Goal: Task Accomplishment & Management: Complete application form

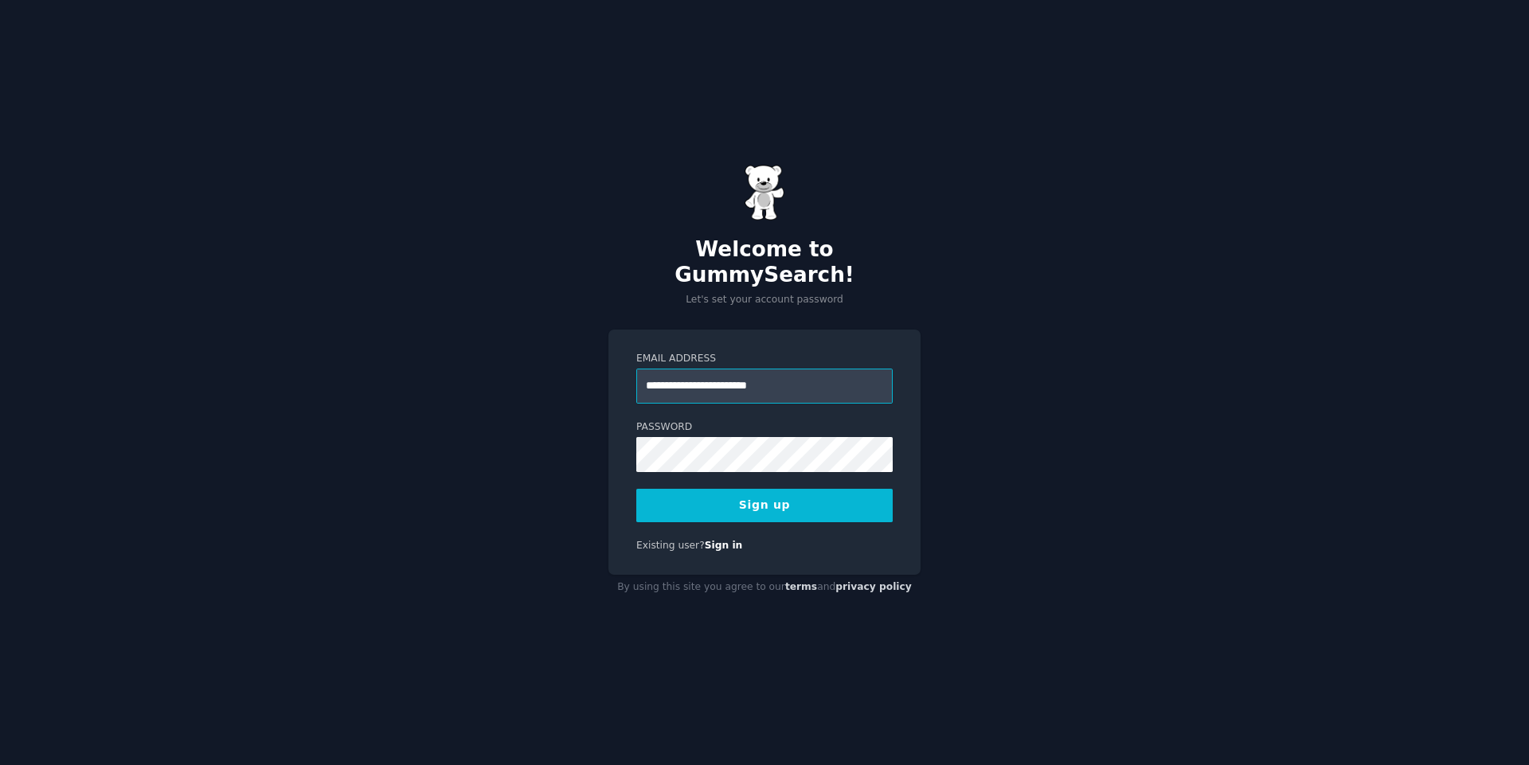
type input "**********"
click at [636, 472] on div at bounding box center [636, 472] width 0 height 0
click at [758, 498] on button "Sign up" at bounding box center [764, 505] width 256 height 33
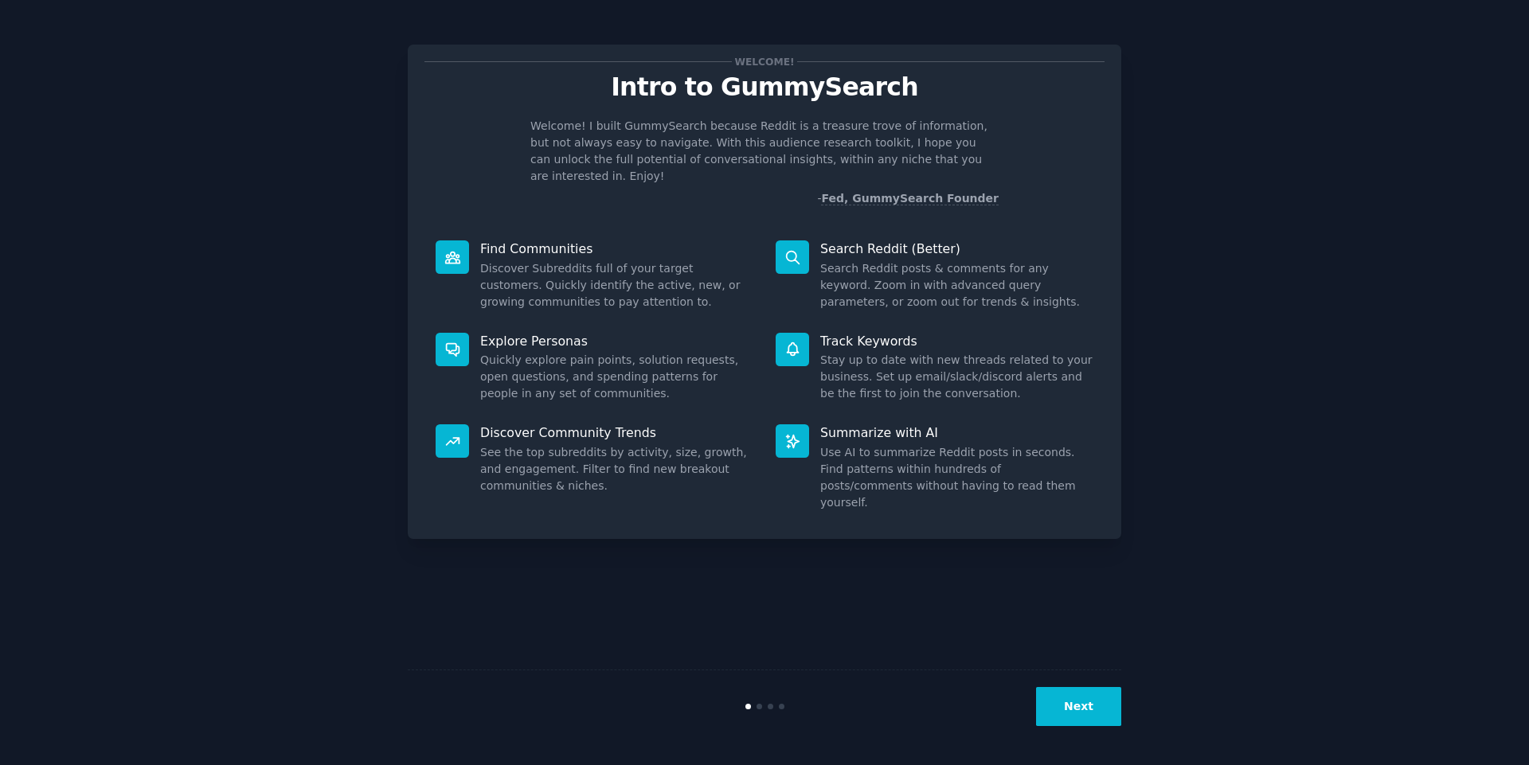
click at [1093, 703] on button "Next" at bounding box center [1078, 706] width 85 height 39
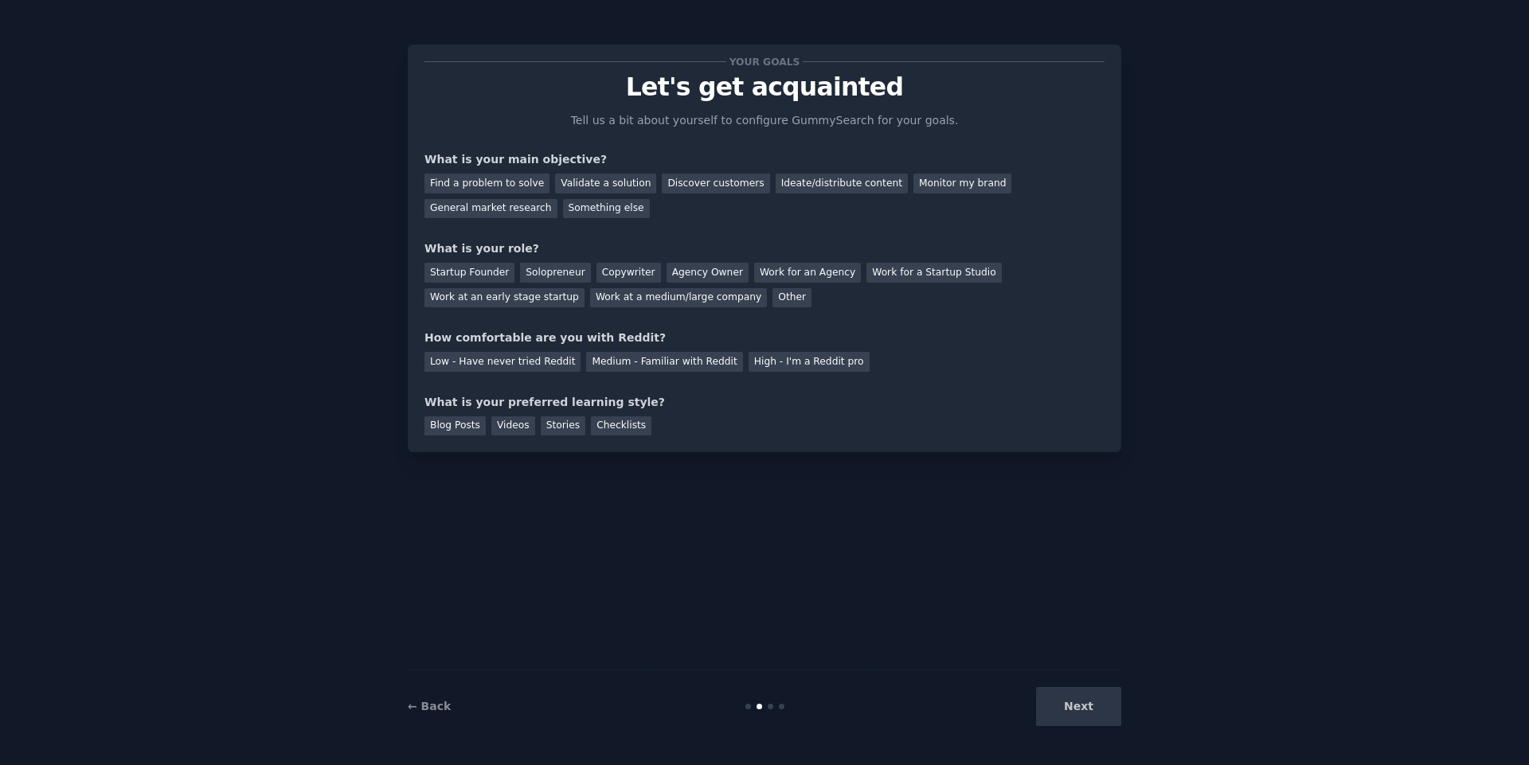
click at [1093, 703] on div "Next" at bounding box center [1002, 706] width 238 height 39
click at [377, 565] on div "Your goals Let's get acquainted Tell us a bit about yourself to configure Gummy…" at bounding box center [764, 382] width 1484 height 721
click at [513, 178] on div "Find a problem to solve" at bounding box center [486, 184] width 125 height 20
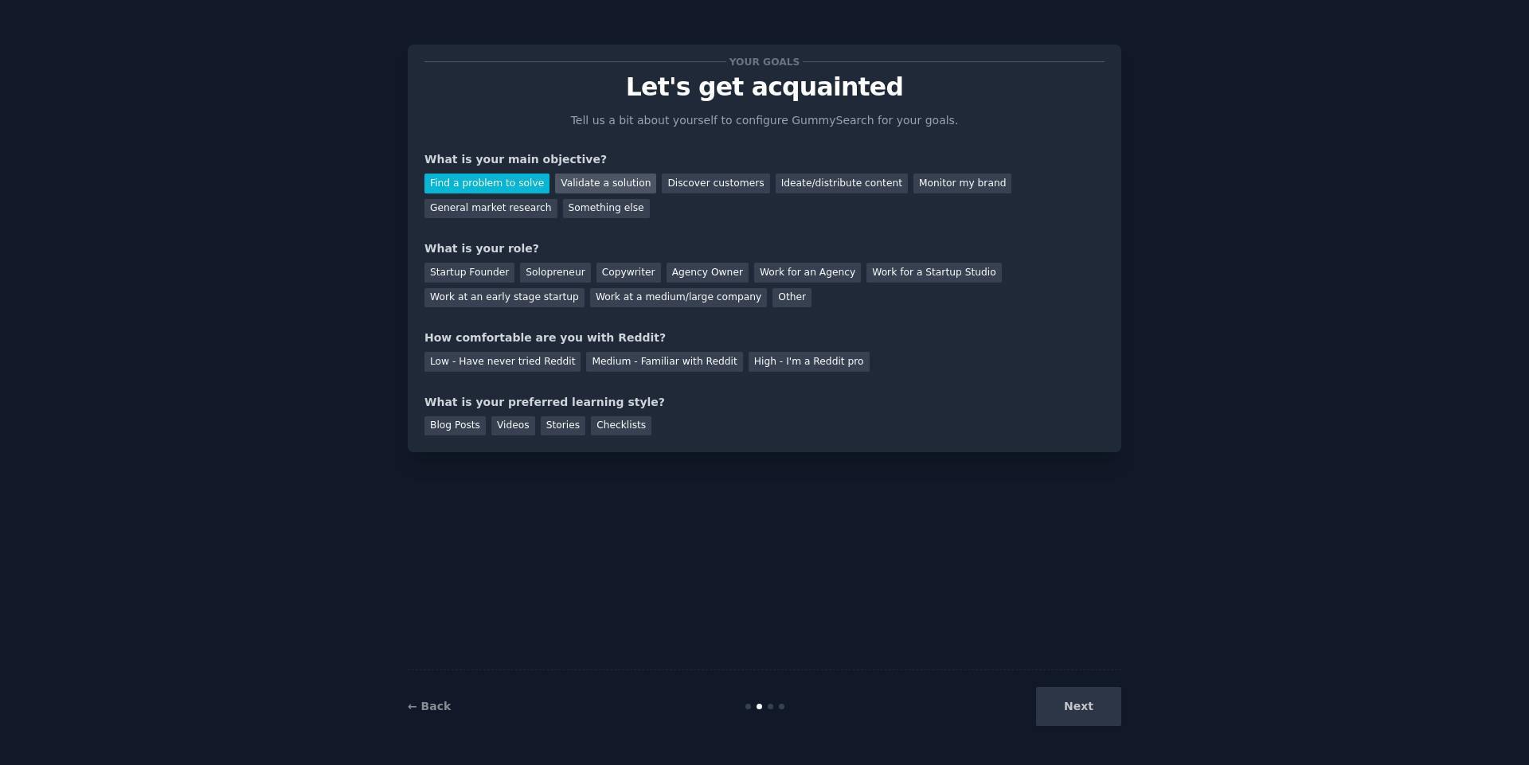
click at [565, 186] on div "Validate a solution" at bounding box center [605, 184] width 101 height 20
click at [486, 181] on div "Find a problem to solve" at bounding box center [486, 184] width 125 height 20
click at [477, 277] on div "Startup Founder" at bounding box center [469, 273] width 90 height 20
click at [529, 365] on div "Low - Have never tried Reddit" at bounding box center [502, 362] width 156 height 20
click at [494, 426] on div "Videos" at bounding box center [513, 426] width 44 height 20
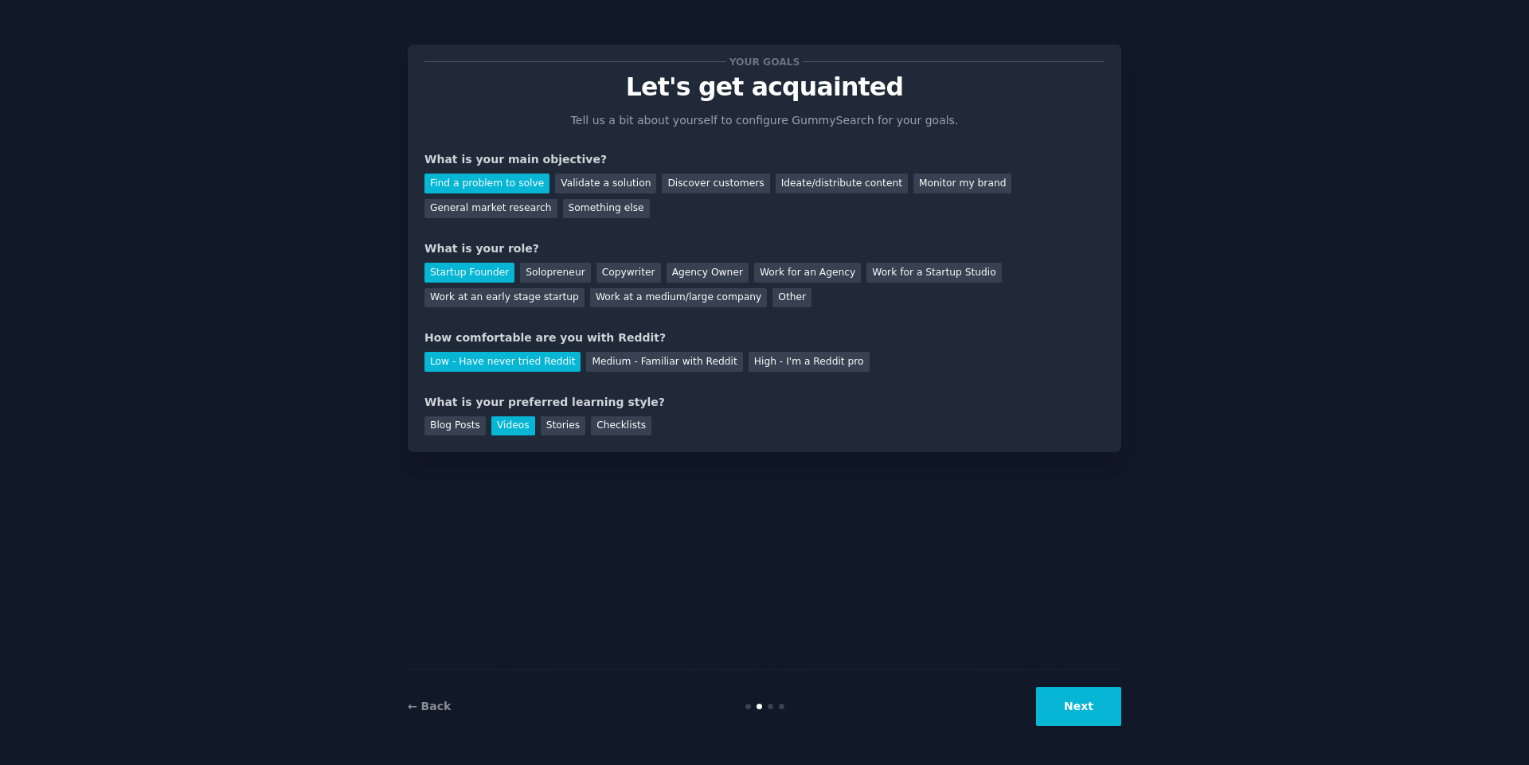
click at [1063, 708] on button "Next" at bounding box center [1078, 706] width 85 height 39
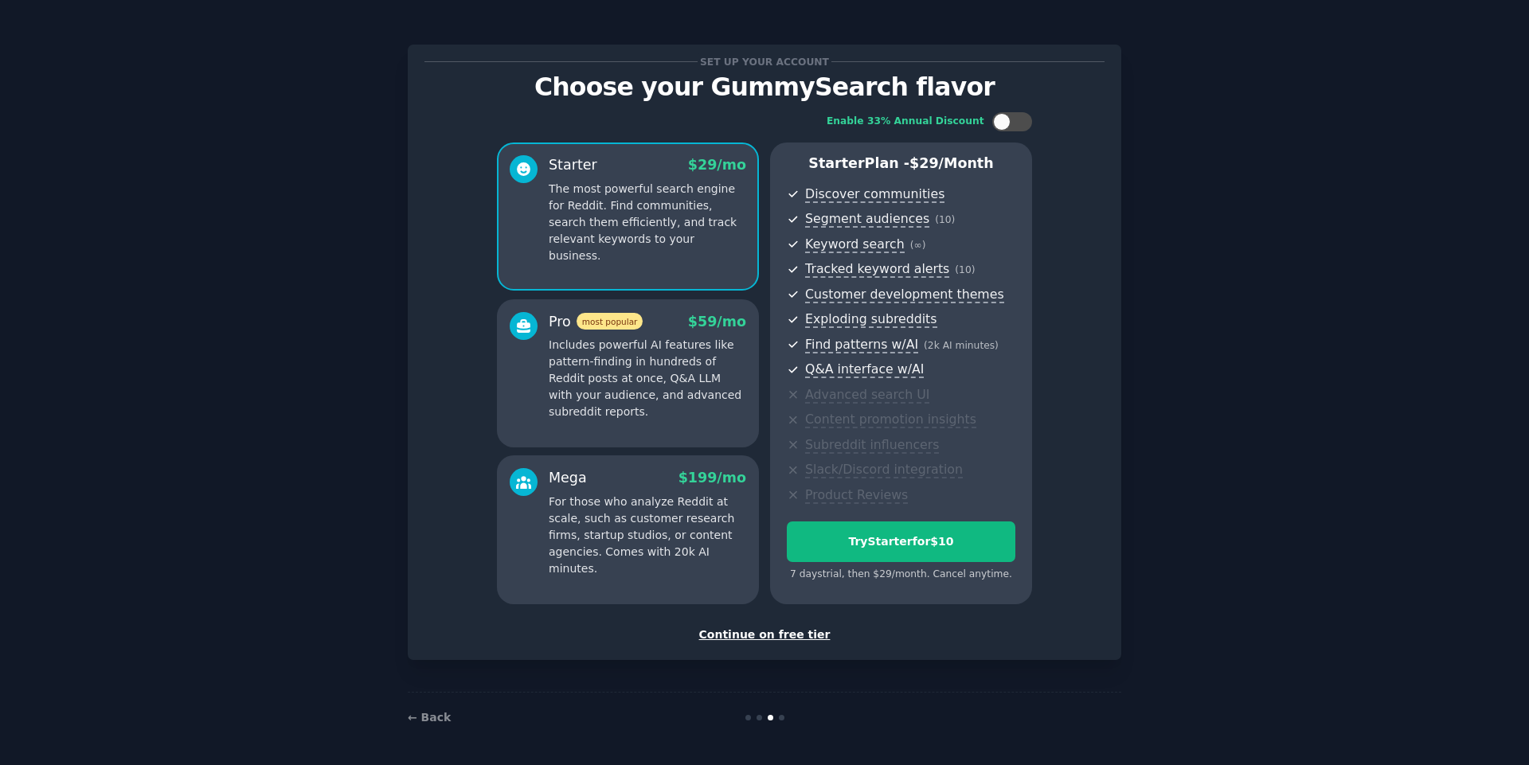
click at [781, 638] on div "Continue on free tier" at bounding box center [764, 635] width 680 height 17
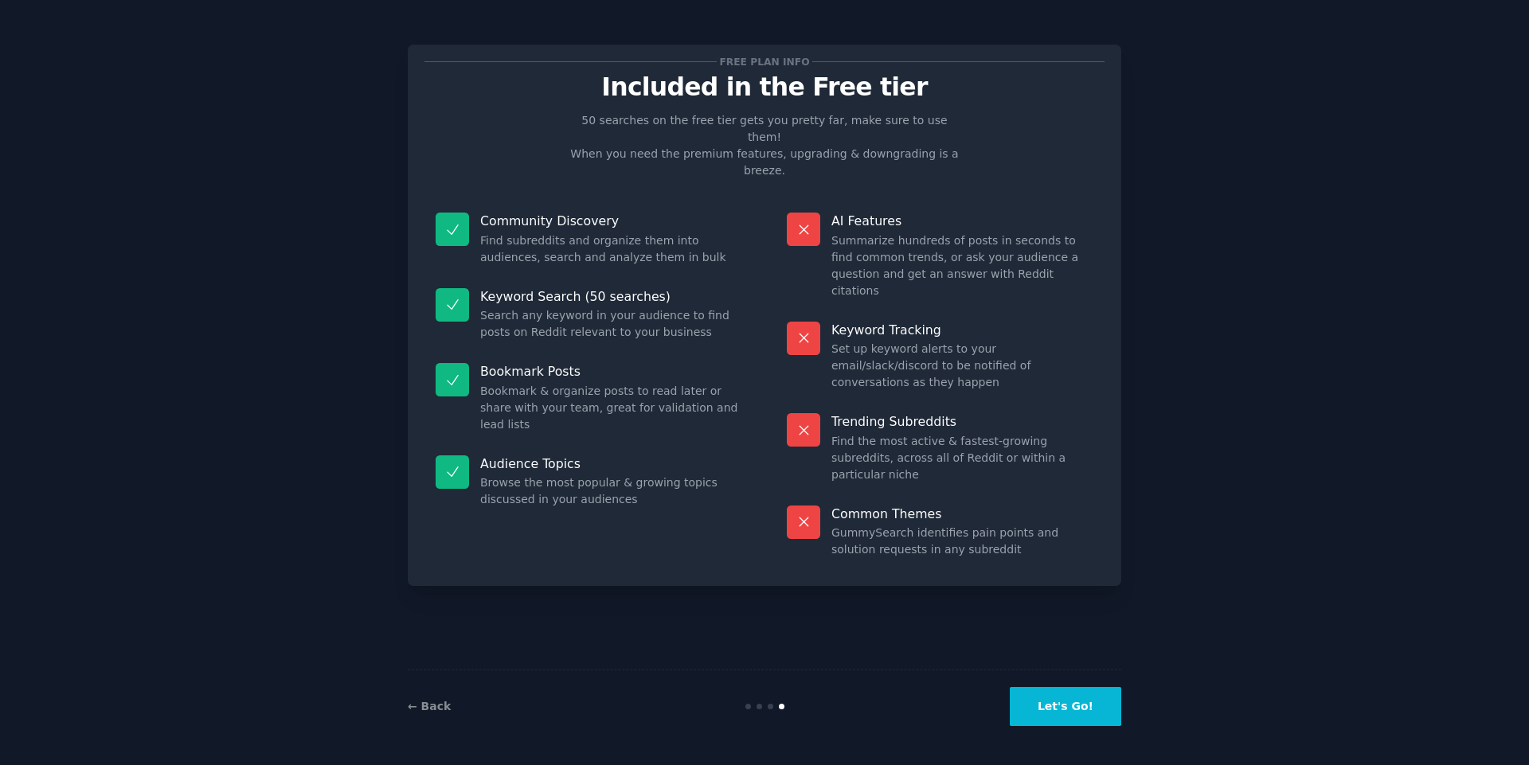
click at [1048, 703] on button "Let's Go!" at bounding box center [1064, 706] width 111 height 39
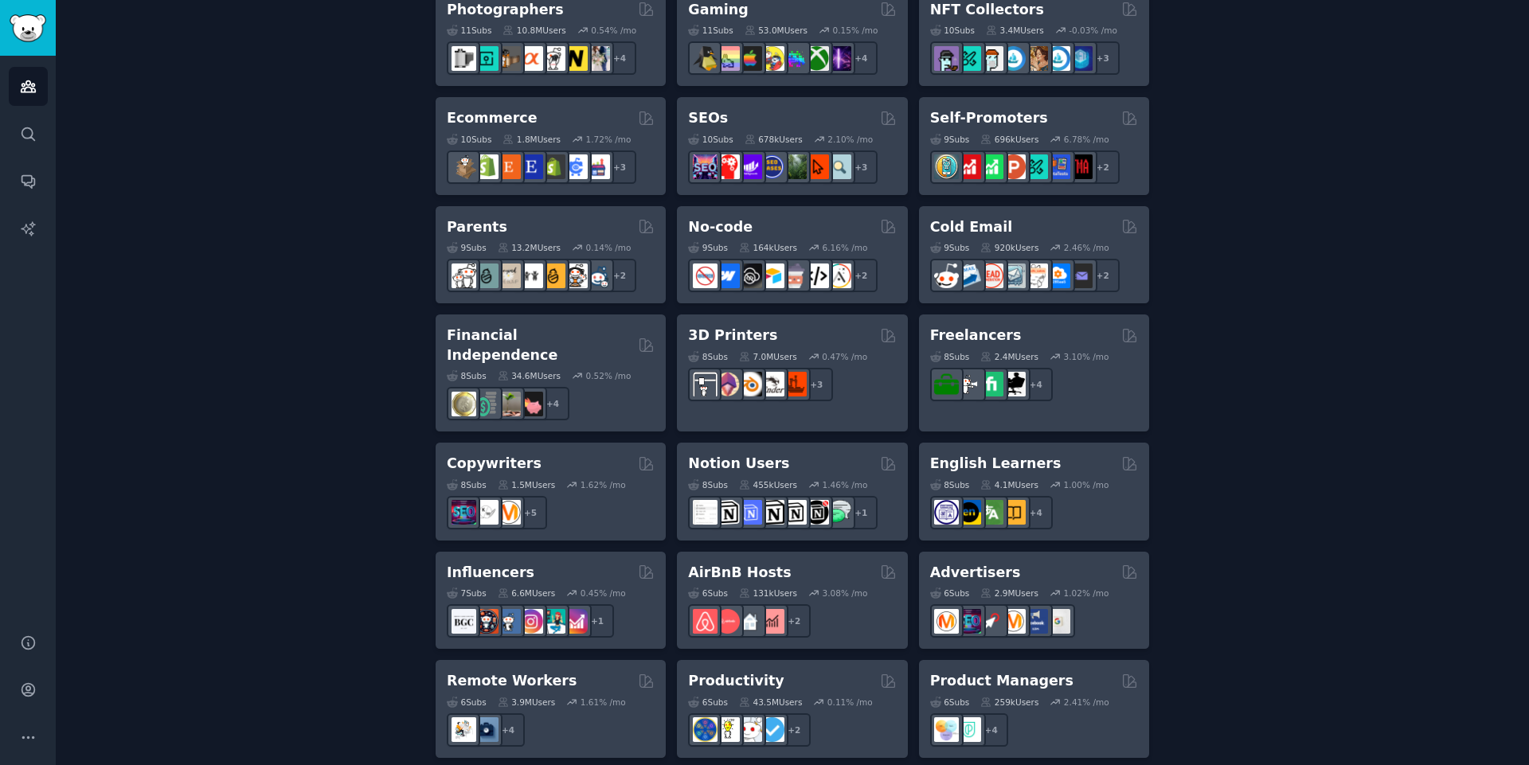
scroll to position [717, 0]
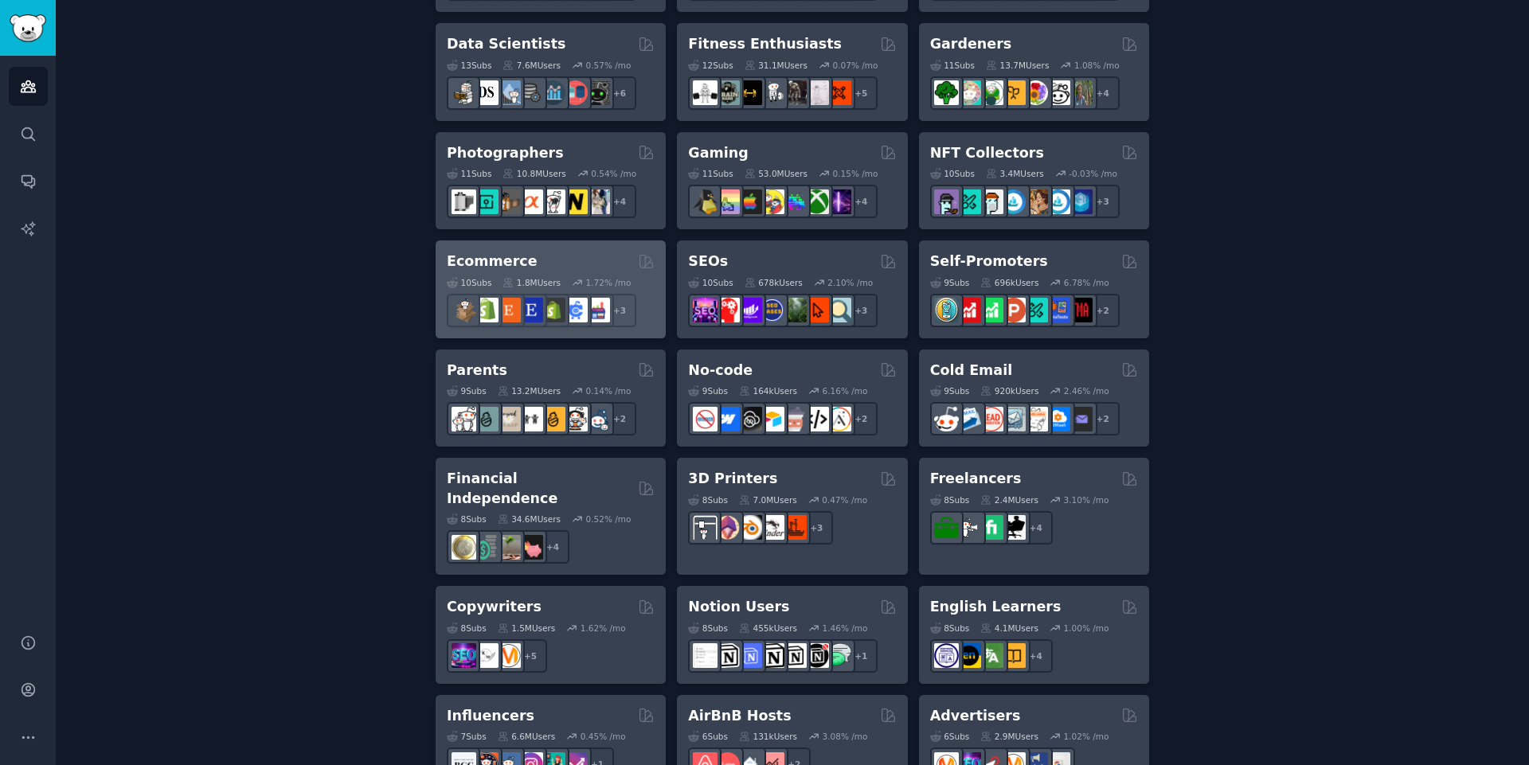
click at [491, 264] on h2 "Ecommerce" at bounding box center [492, 262] width 91 height 20
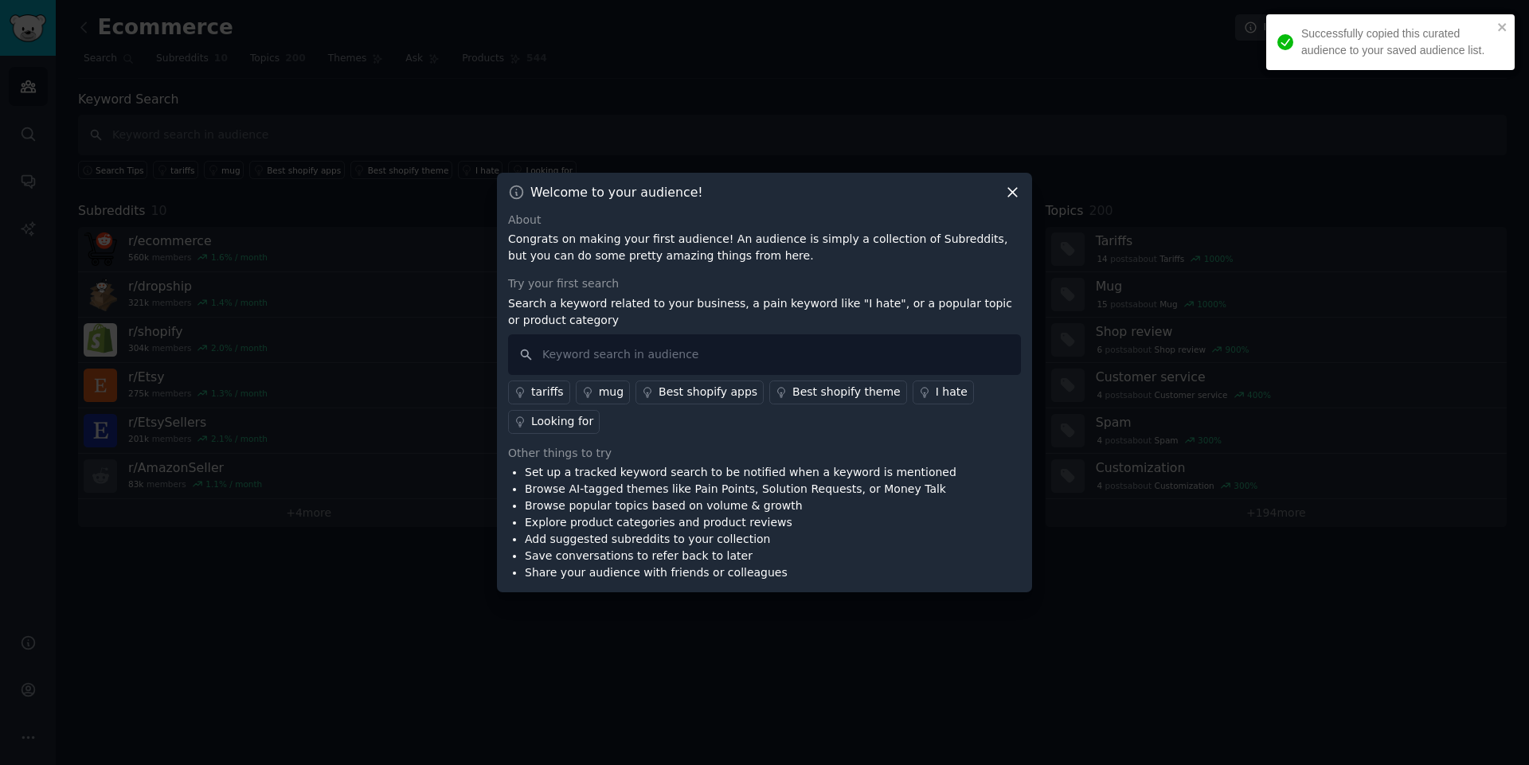
click at [1014, 194] on icon at bounding box center [1012, 192] width 9 height 9
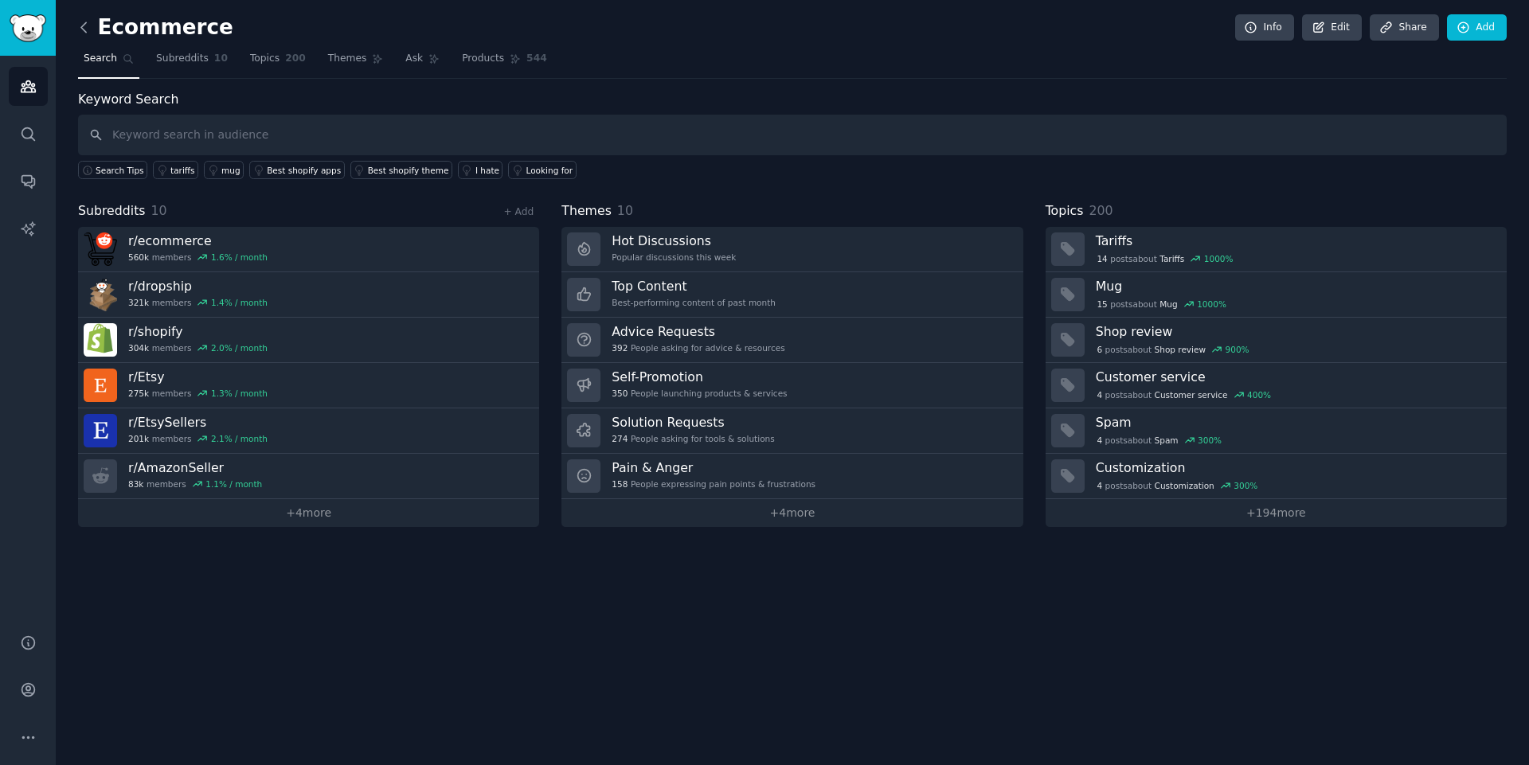
click at [84, 28] on icon at bounding box center [84, 27] width 17 height 17
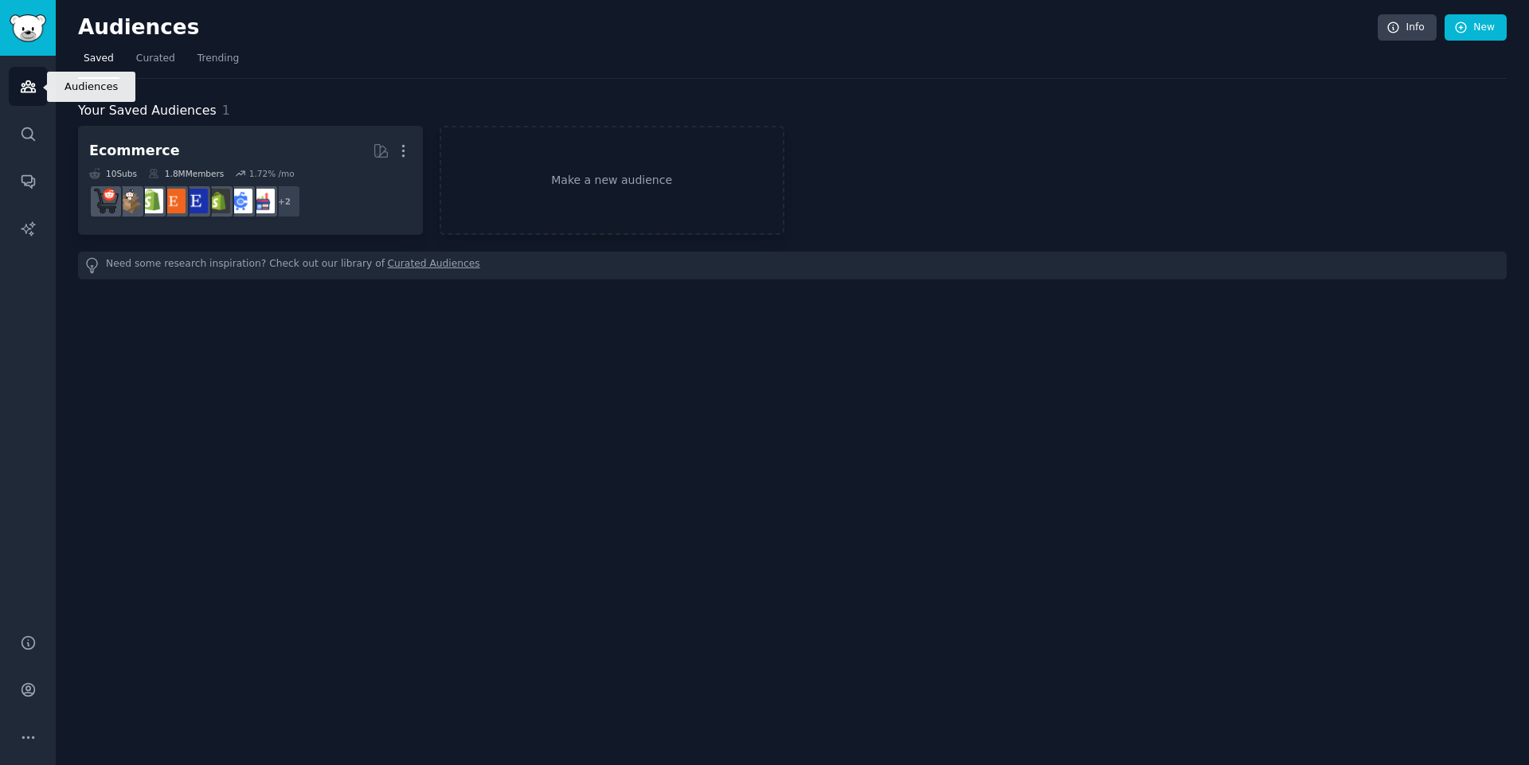
click at [22, 94] on icon "Sidebar" at bounding box center [28, 86] width 17 height 17
click at [28, 139] on icon "Sidebar" at bounding box center [28, 134] width 17 height 17
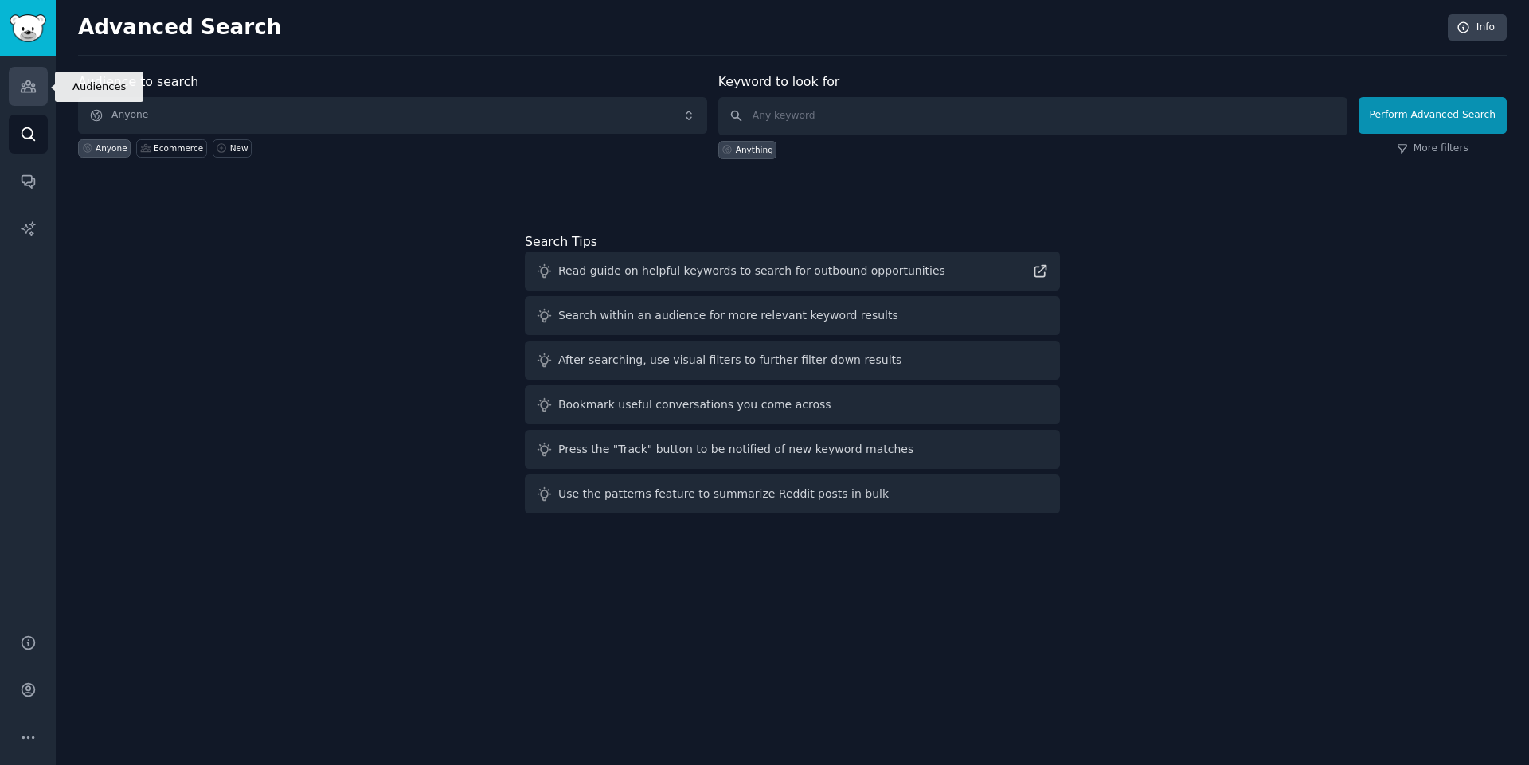
click at [36, 93] on link "Audiences" at bounding box center [28, 86] width 39 height 39
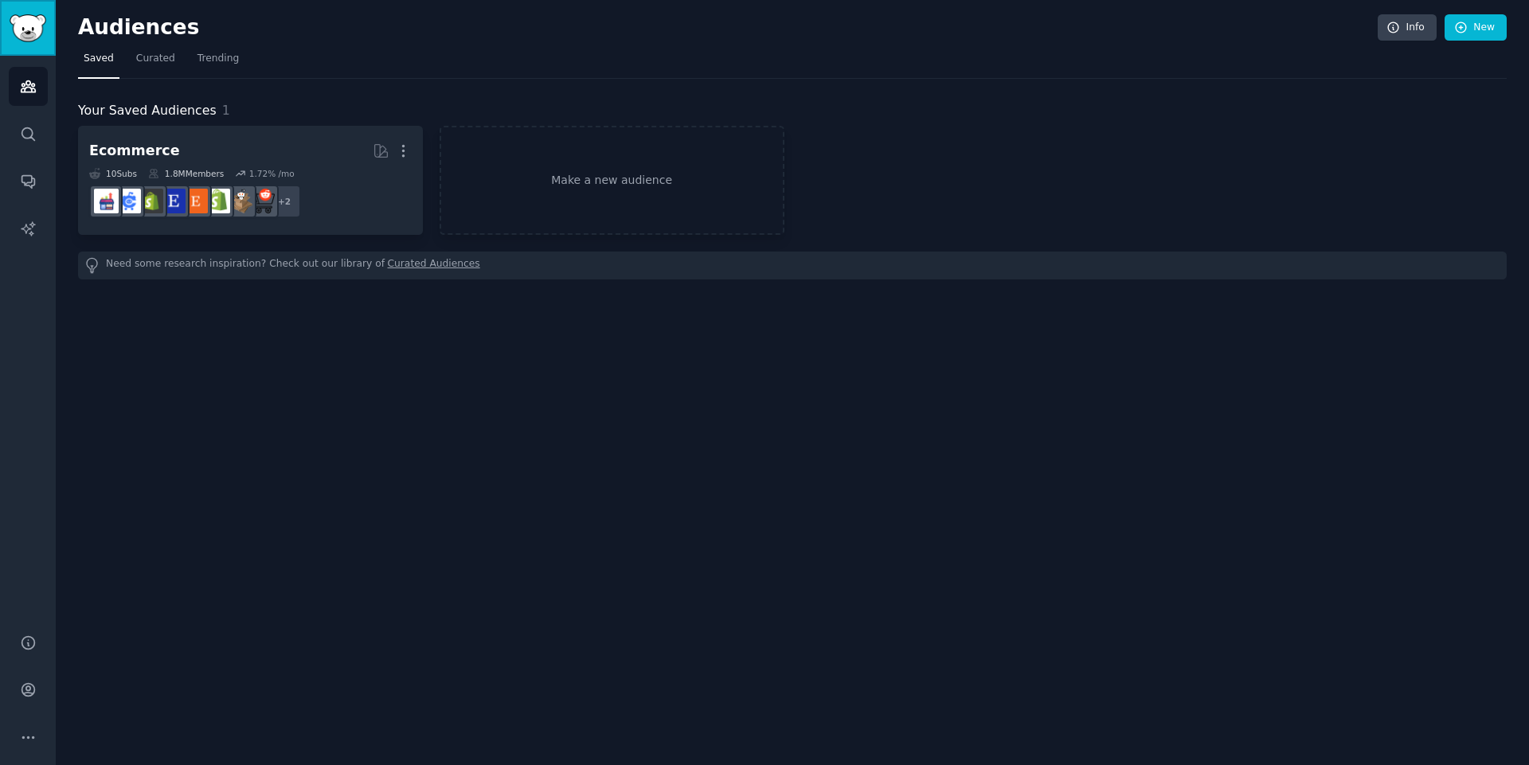
click at [33, 25] on img "Sidebar" at bounding box center [28, 28] width 37 height 28
click at [601, 196] on link "Make a new audience" at bounding box center [611, 180] width 345 height 109
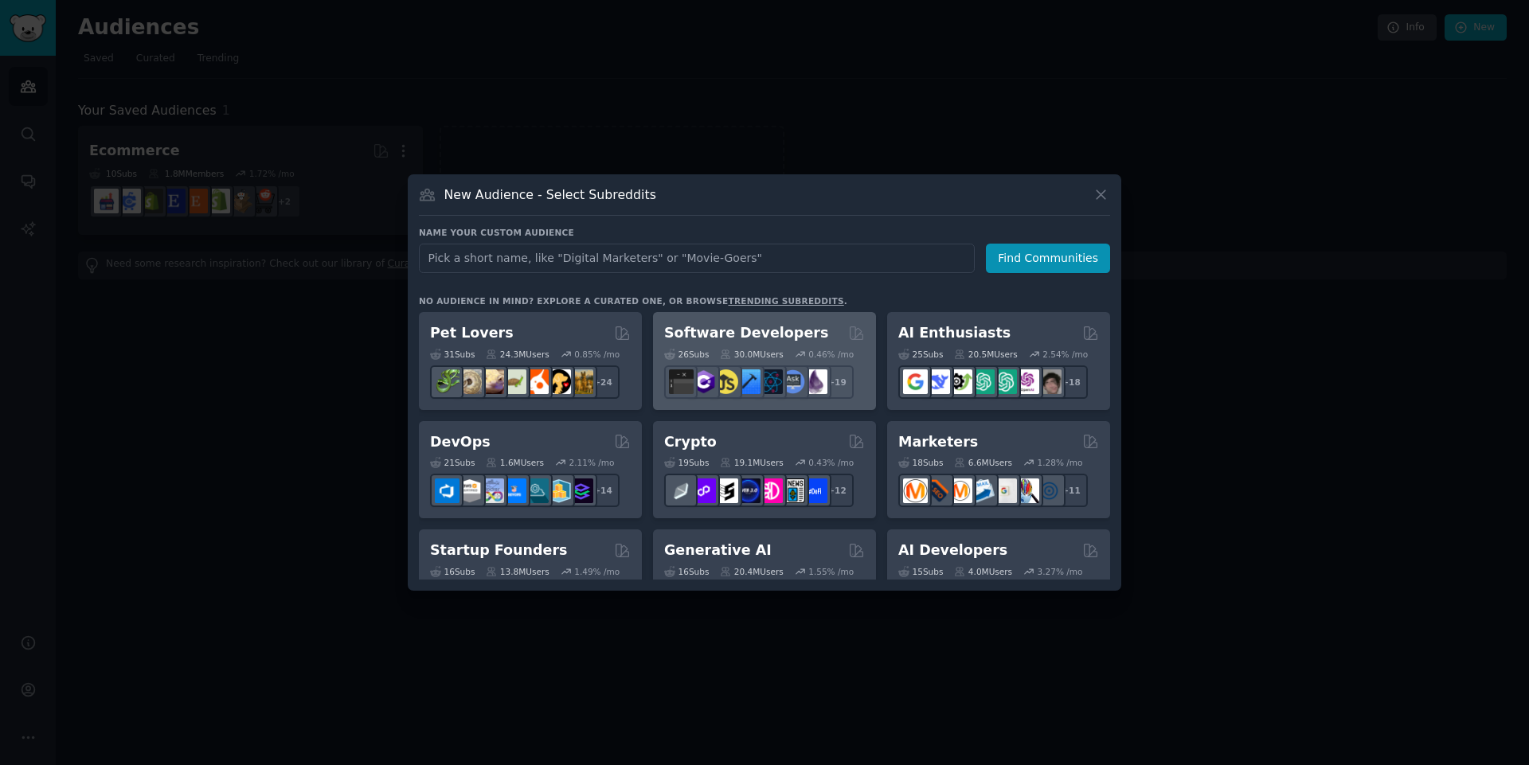
click at [791, 333] on h2 "Software Developers" at bounding box center [746, 333] width 164 height 20
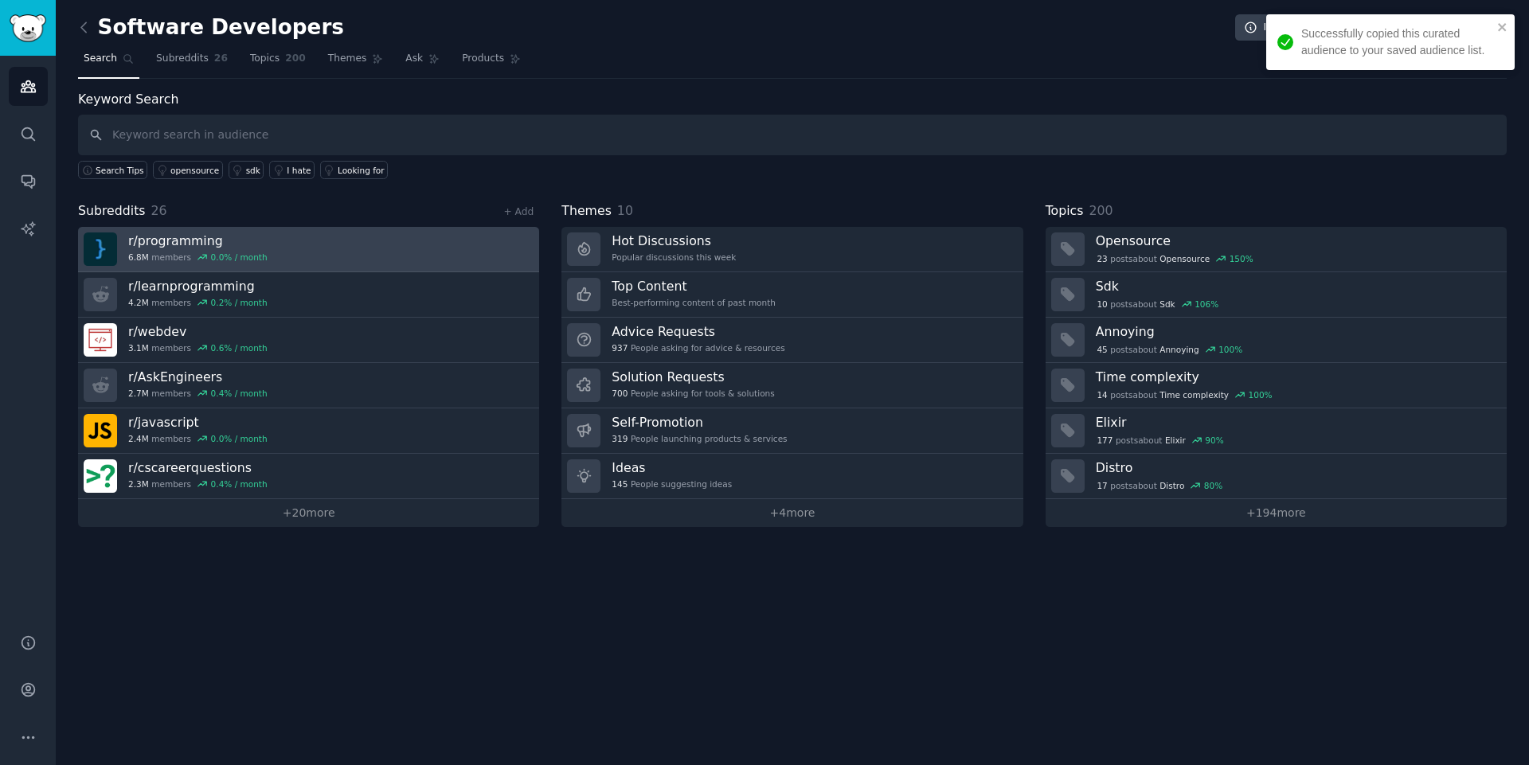
click at [273, 256] on link "r/ programming 6.8M members 0.0 % / month" at bounding box center [308, 249] width 461 height 45
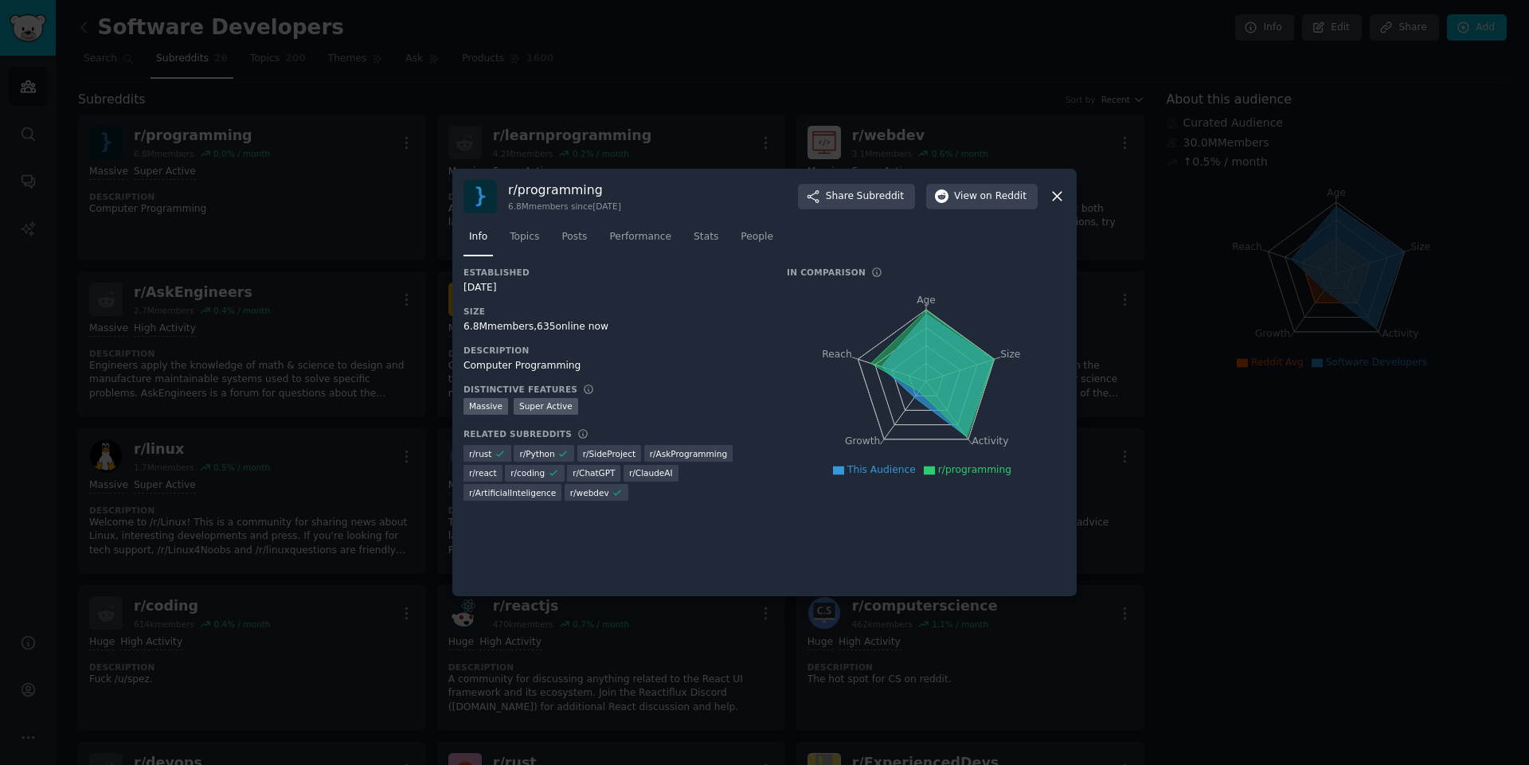
click at [1060, 197] on icon at bounding box center [1057, 196] width 17 height 17
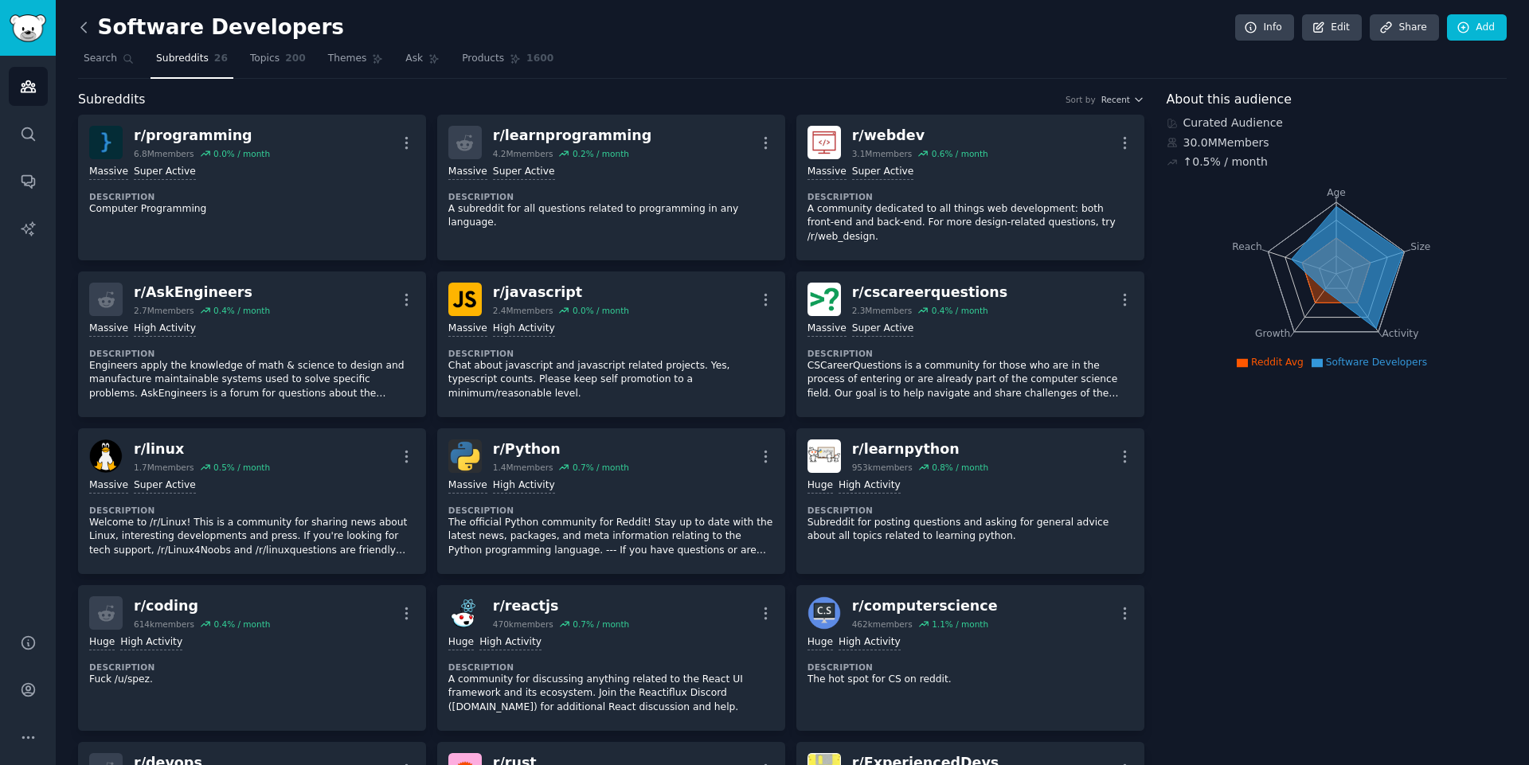
click at [80, 29] on icon at bounding box center [84, 27] width 17 height 17
